Goal: Task Accomplishment & Management: Use online tool/utility

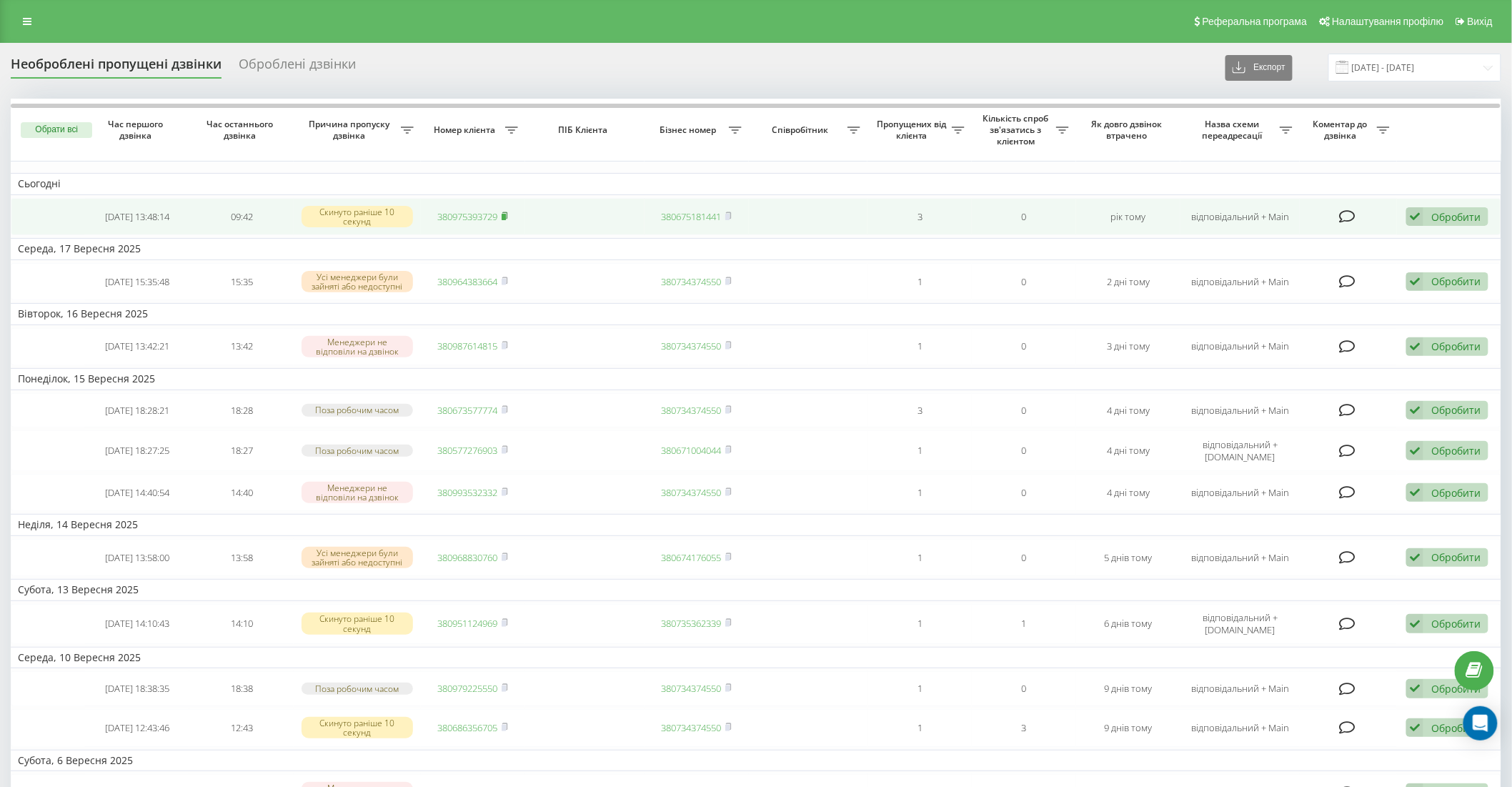
click at [503, 216] on rect at bounding box center [503, 217] width 4 height 7
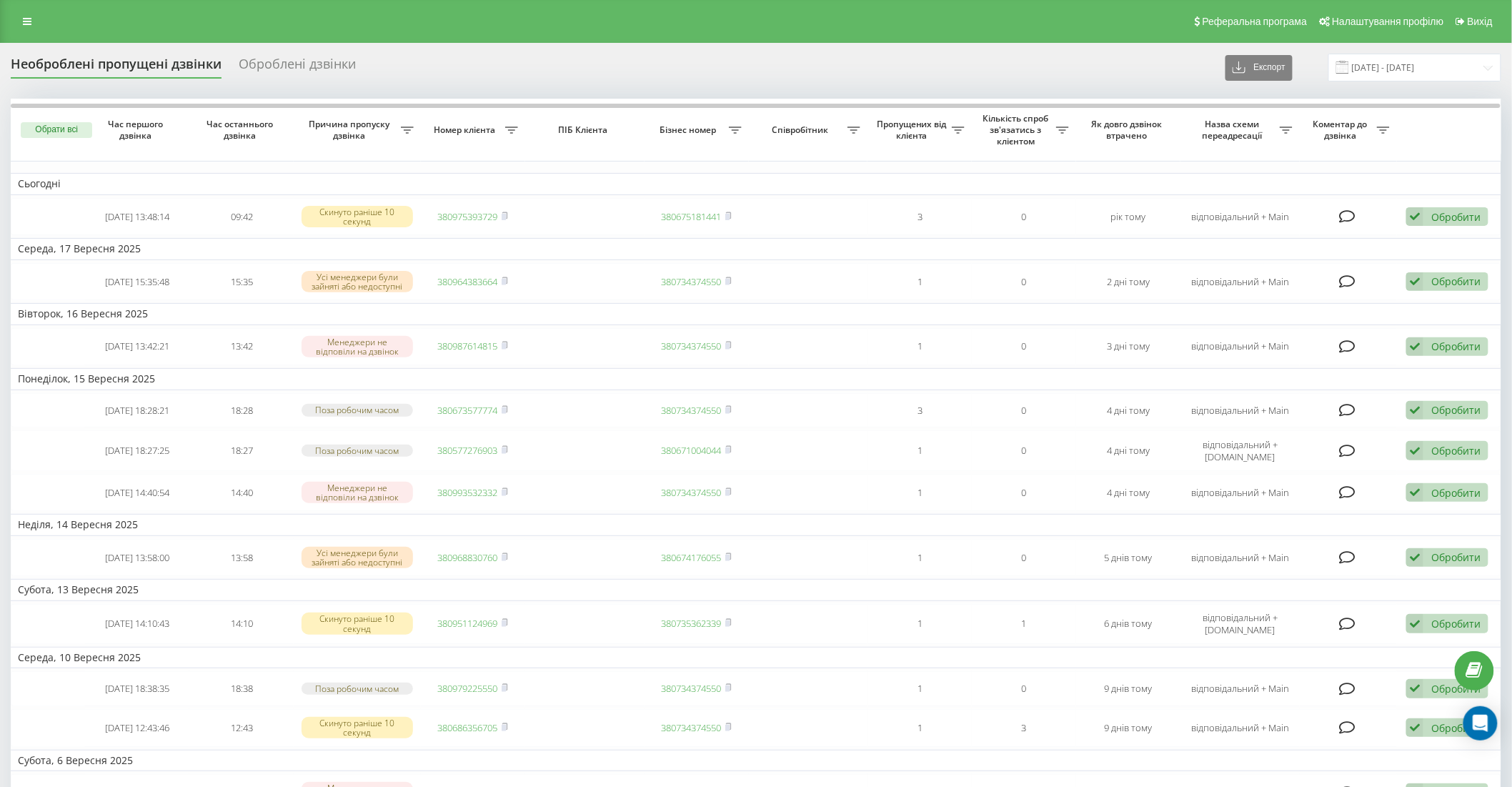
click at [938, 51] on div "Необроблені пропущені дзвінки Оброблені дзвінки Експорт .csv .xlsx [DATE] - [DA…" at bounding box center [756, 707] width 1512 height 1328
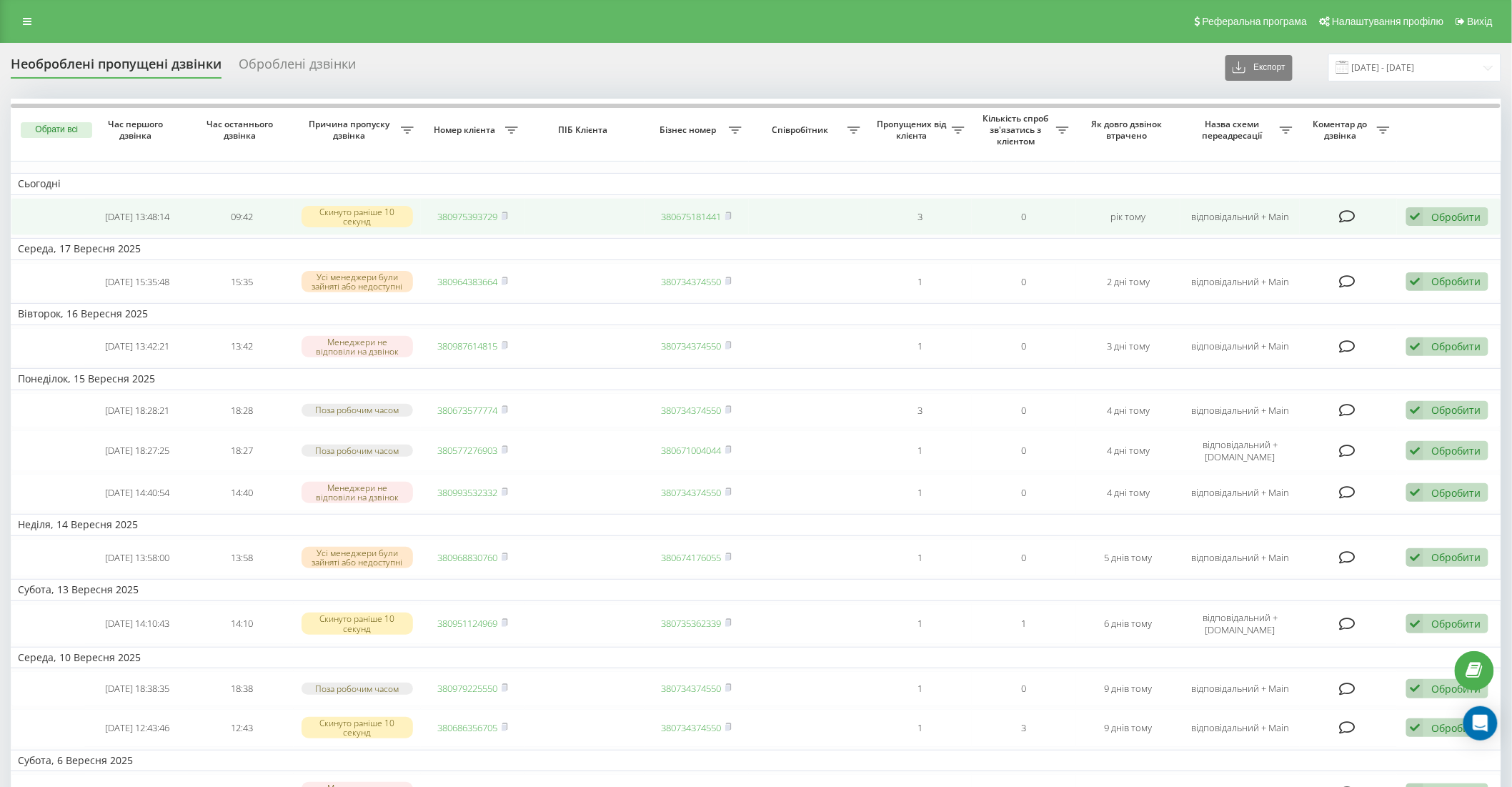
click at [1475, 217] on div "Обробити" at bounding box center [1456, 217] width 49 height 13
click at [1352, 311] on div "Інший варіант" at bounding box center [1354, 316] width 267 height 26
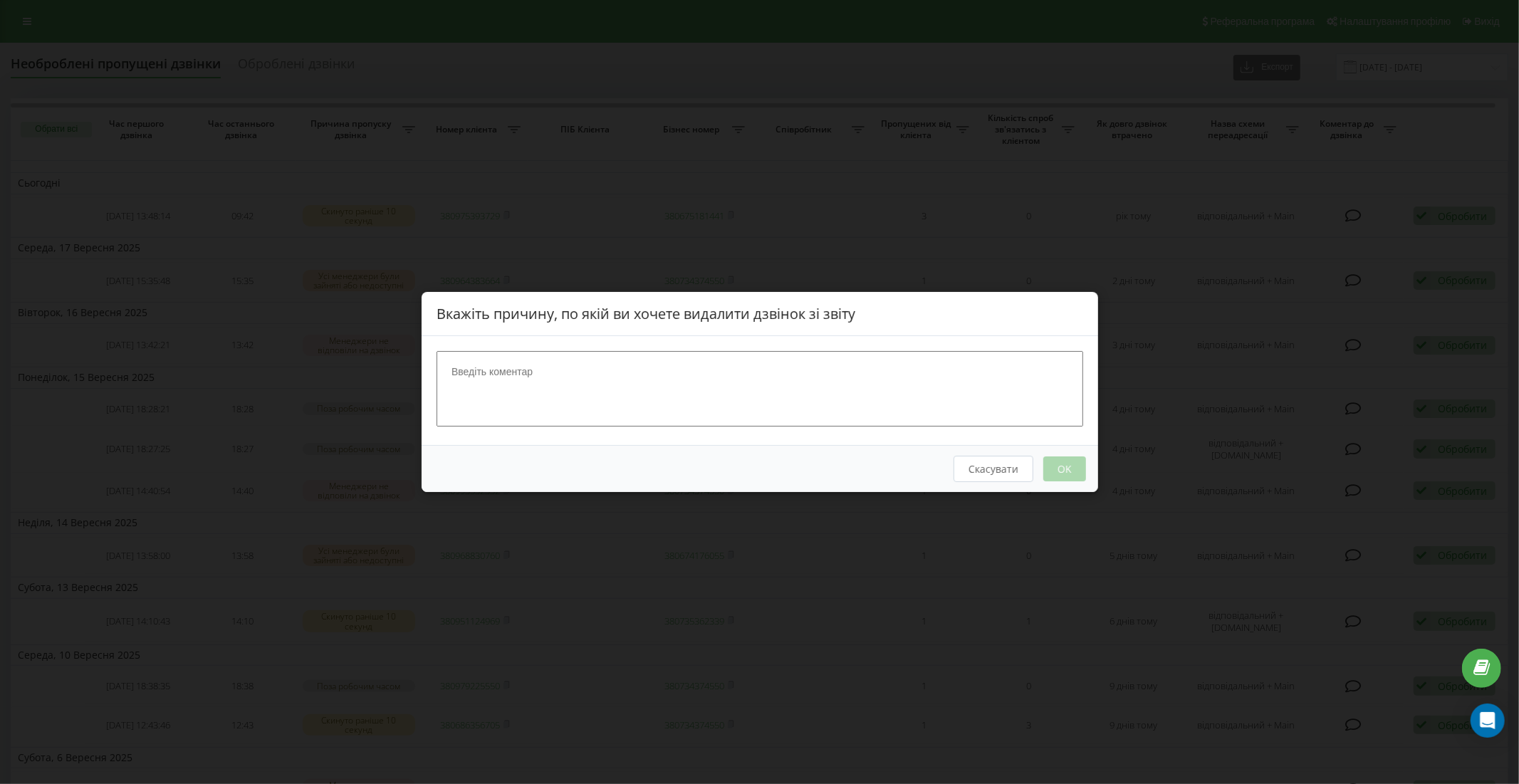
click at [904, 383] on textarea at bounding box center [760, 389] width 647 height 76
type textarea "+"
click at [1072, 467] on button "OK" at bounding box center [1064, 468] width 43 height 25
